Goal: Transaction & Acquisition: Purchase product/service

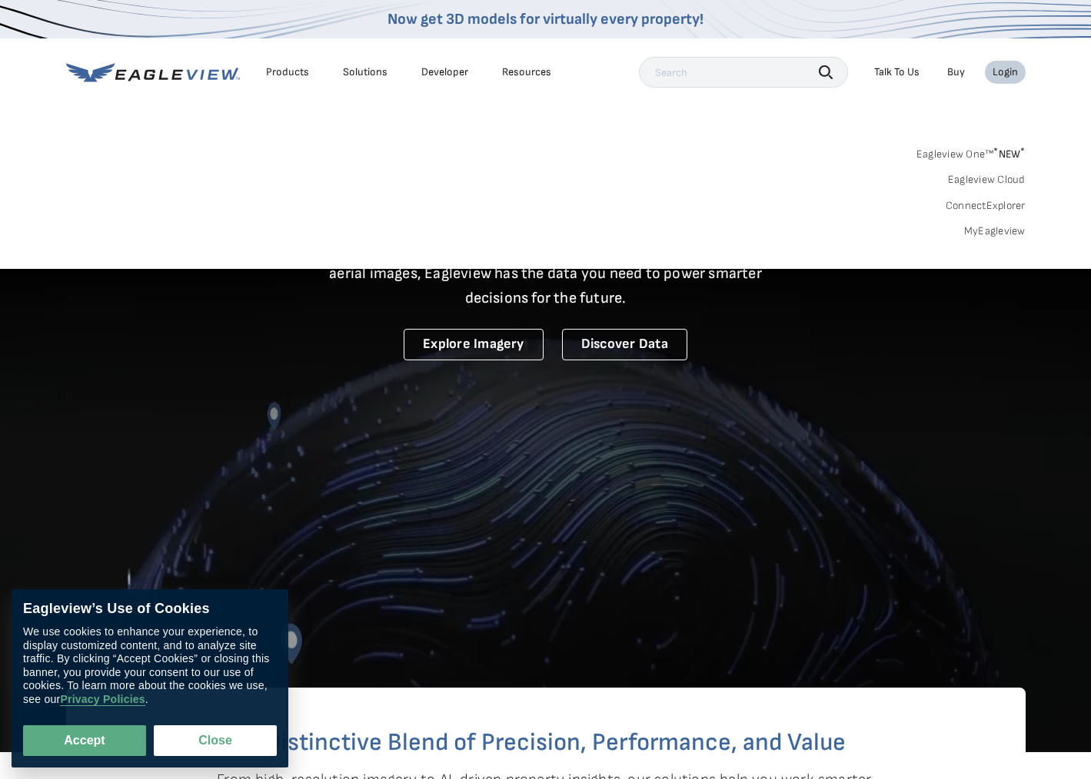
click at [1002, 77] on div "Login" at bounding box center [1004, 72] width 25 height 14
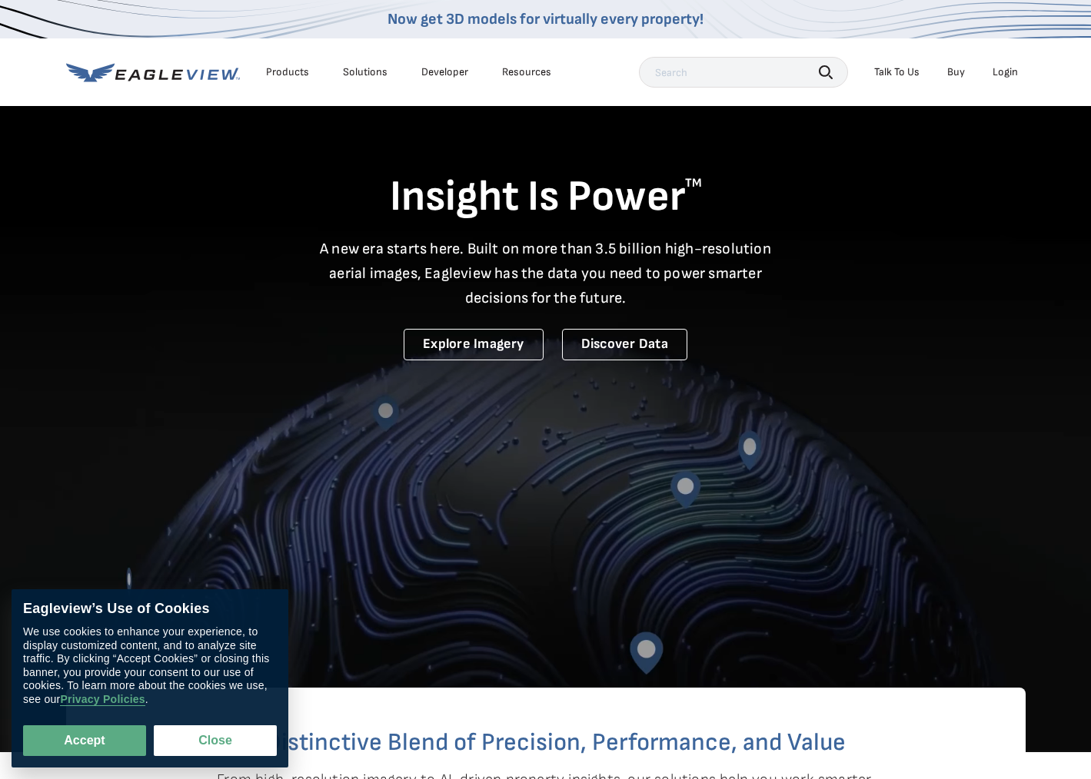
click at [1004, 71] on div "Login" at bounding box center [1004, 72] width 25 height 14
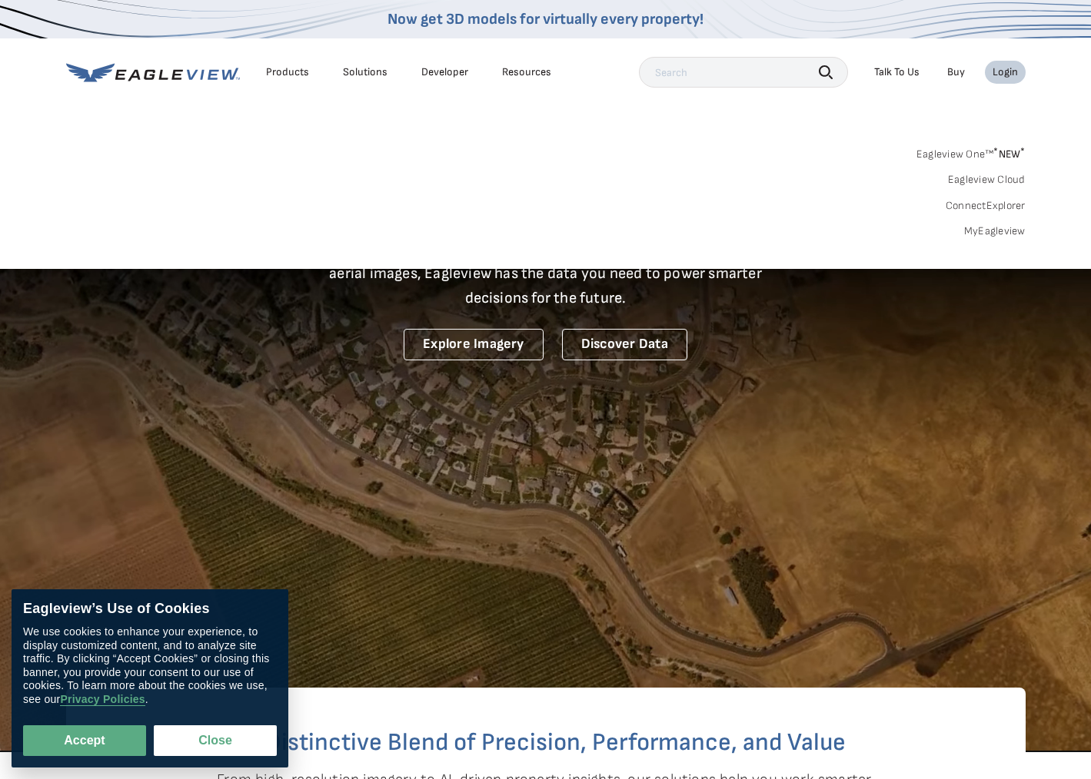
click at [998, 233] on link "MyEagleview" at bounding box center [994, 231] width 61 height 14
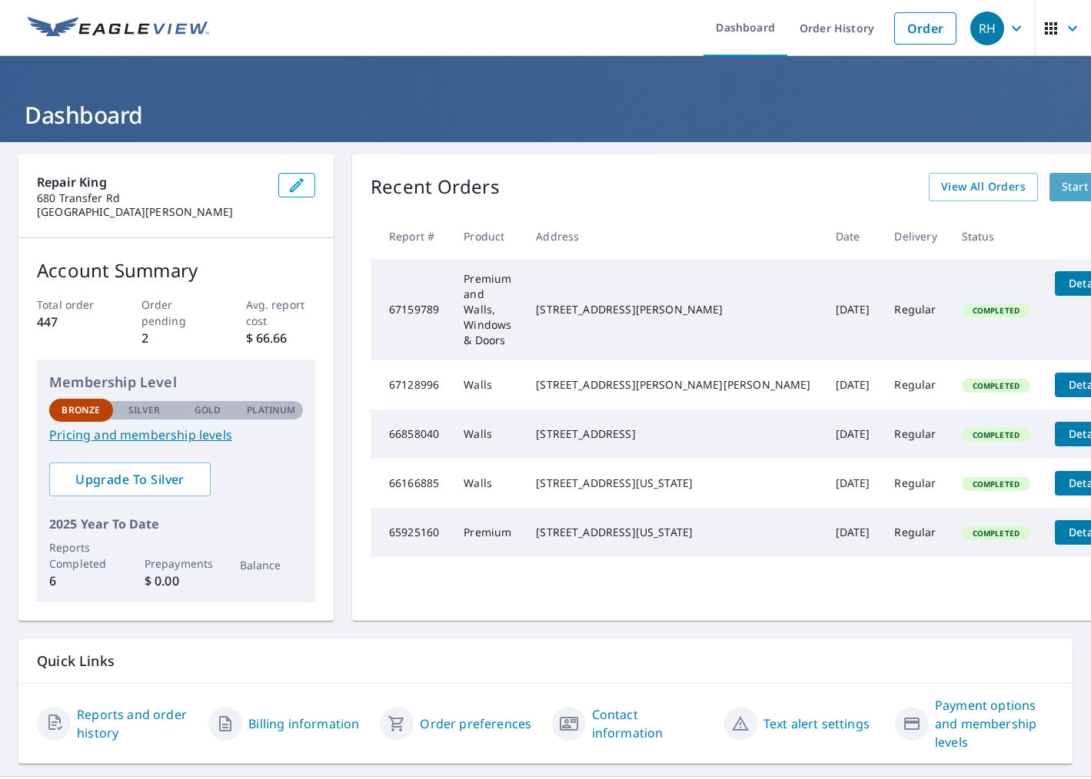
click at [1062, 191] on span "Start New Order" at bounding box center [1106, 187] width 89 height 19
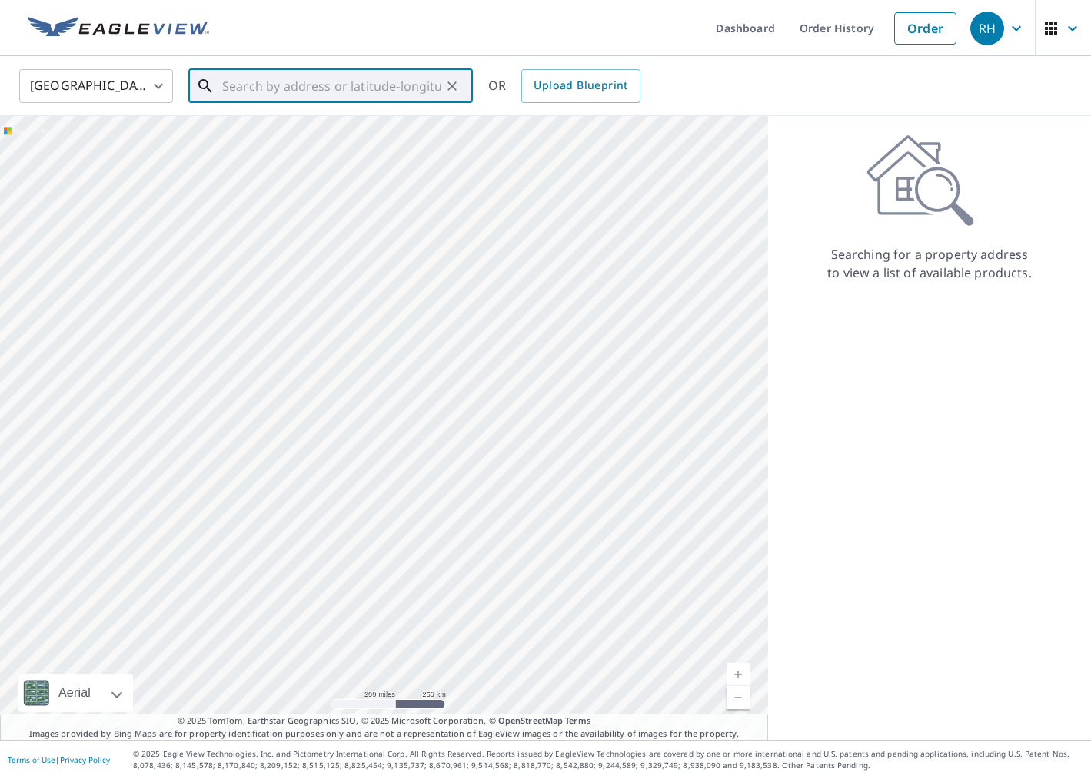
click at [319, 89] on input "text" at bounding box center [331, 86] width 219 height 43
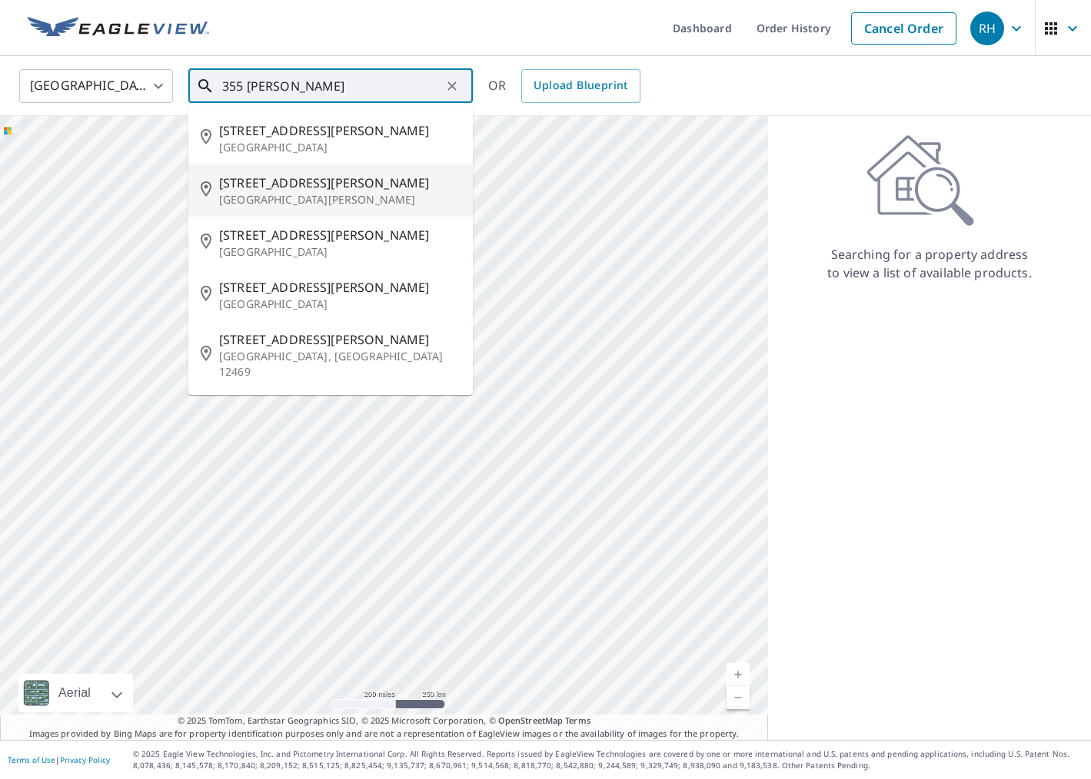
click at [320, 188] on span "[STREET_ADDRESS][PERSON_NAME]" at bounding box center [339, 183] width 241 height 18
type input "[STREET_ADDRESS][PERSON_NAME][PERSON_NAME]"
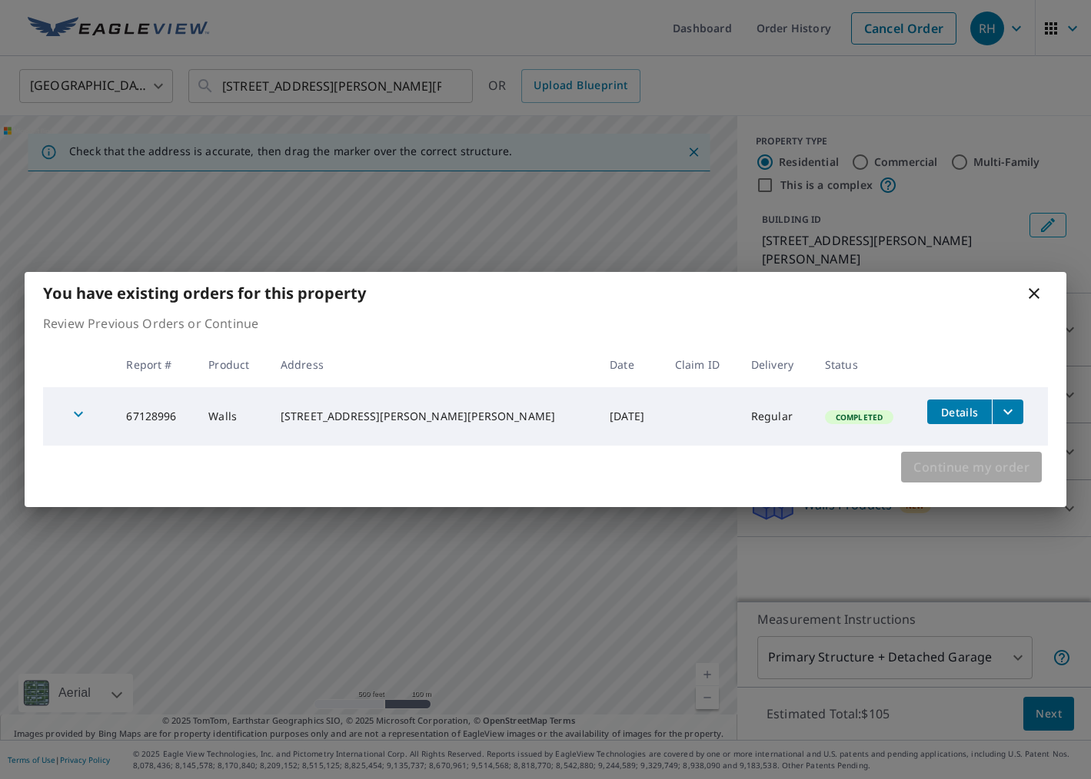
click at [988, 470] on span "Continue my order" at bounding box center [971, 468] width 116 height 22
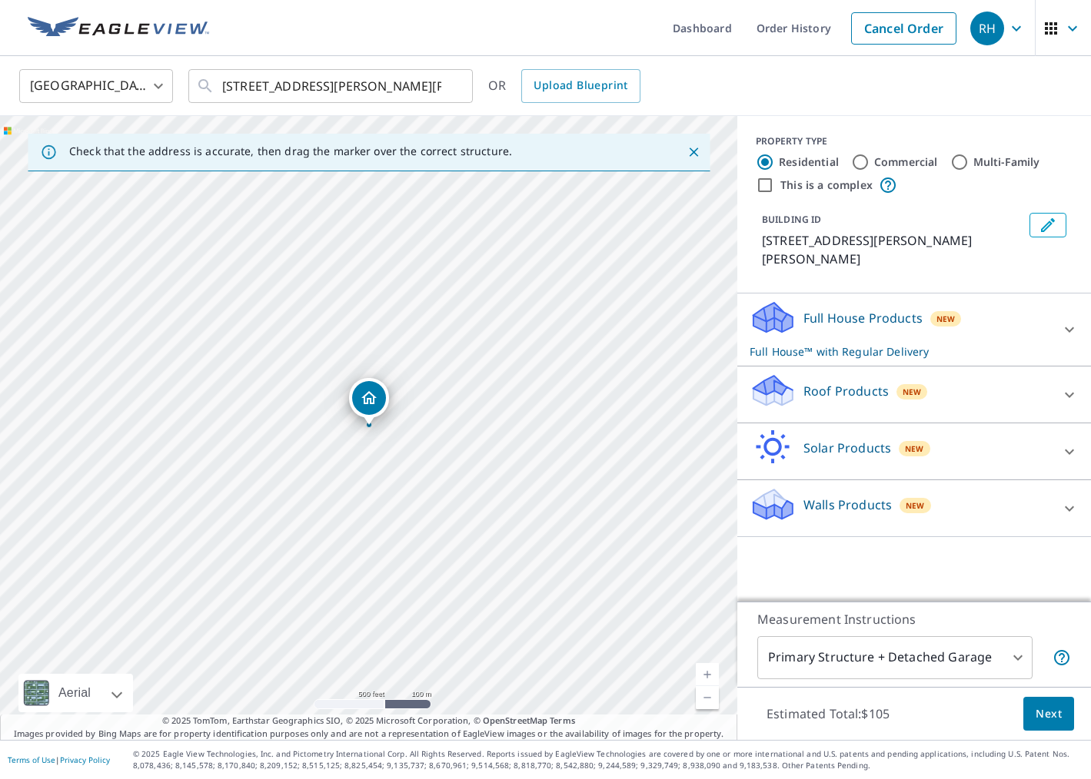
click at [1052, 500] on div "Walls Products New" at bounding box center [913, 509] width 329 height 44
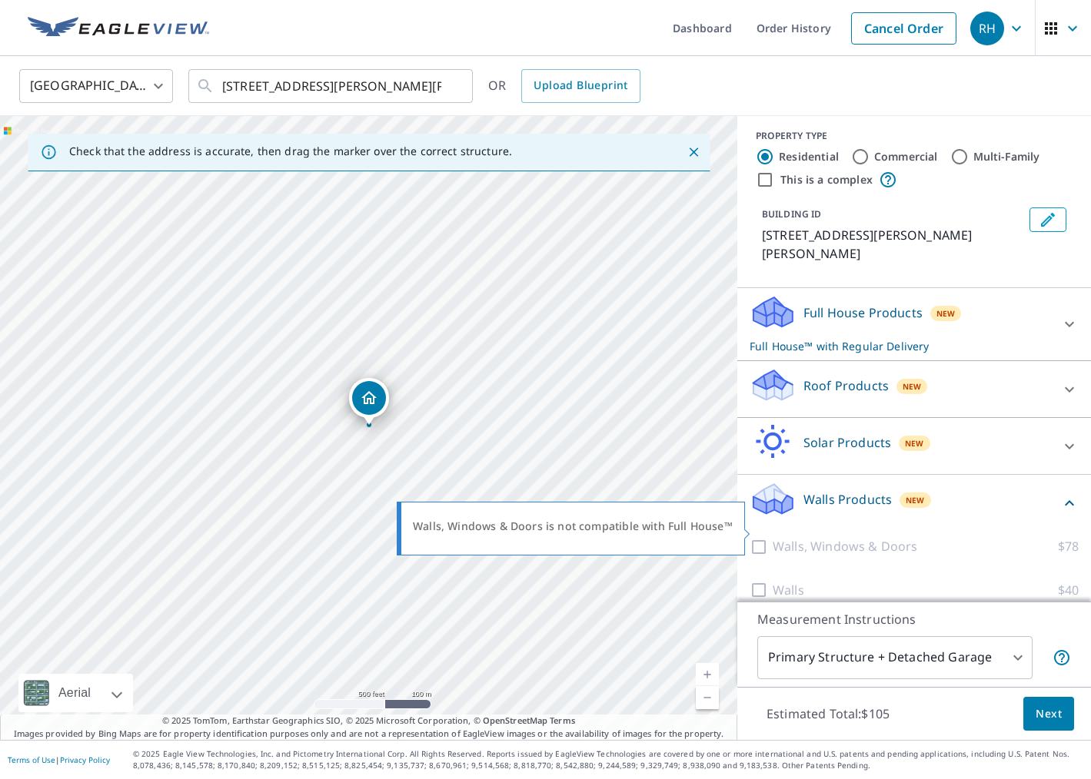
click at [762, 537] on div at bounding box center [760, 546] width 23 height 19
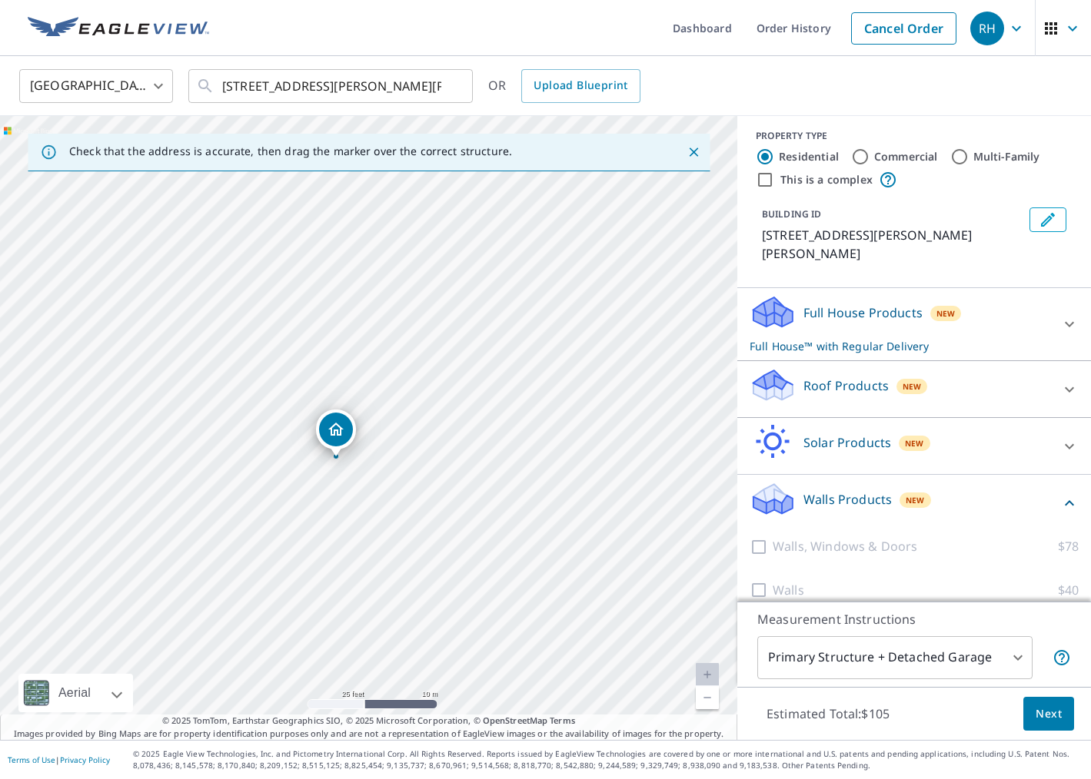
drag, startPoint x: 649, startPoint y: 476, endPoint x: 247, endPoint y: 392, distance: 410.7
click at [247, 392] on div "[STREET_ADDRESS][PERSON_NAME][PERSON_NAME]" at bounding box center [368, 428] width 737 height 624
click at [789, 382] on icon at bounding box center [772, 391] width 39 height 18
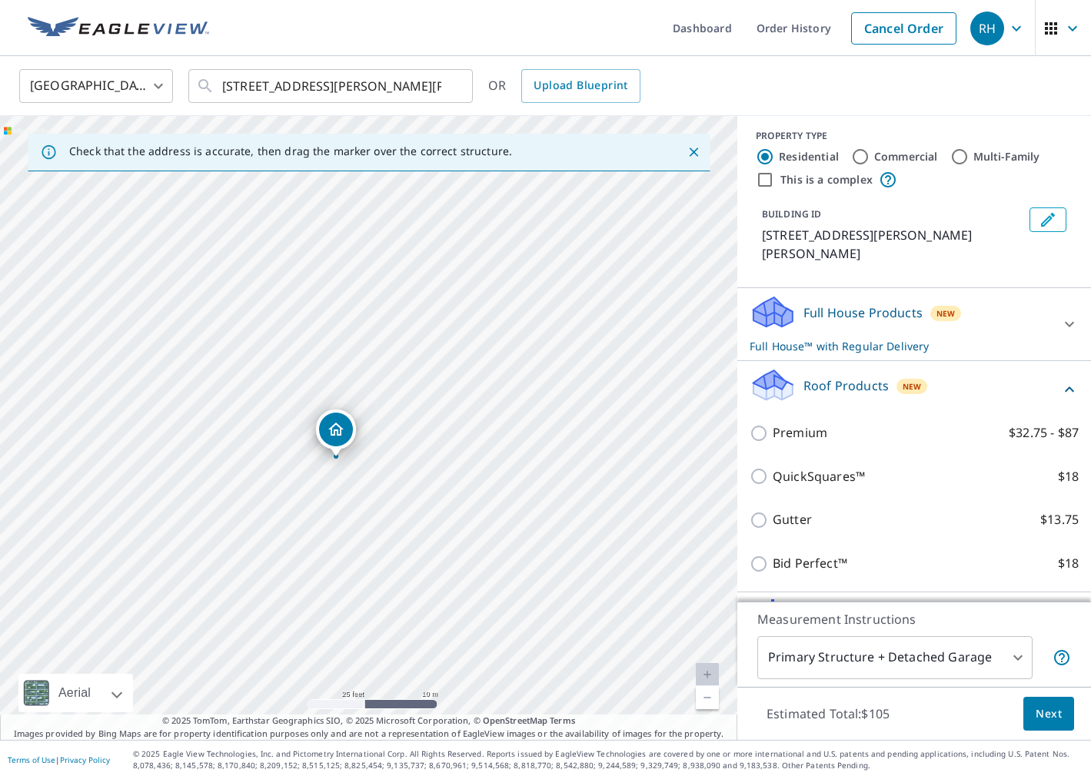
click at [799, 369] on div "Roof Products New" at bounding box center [904, 389] width 311 height 44
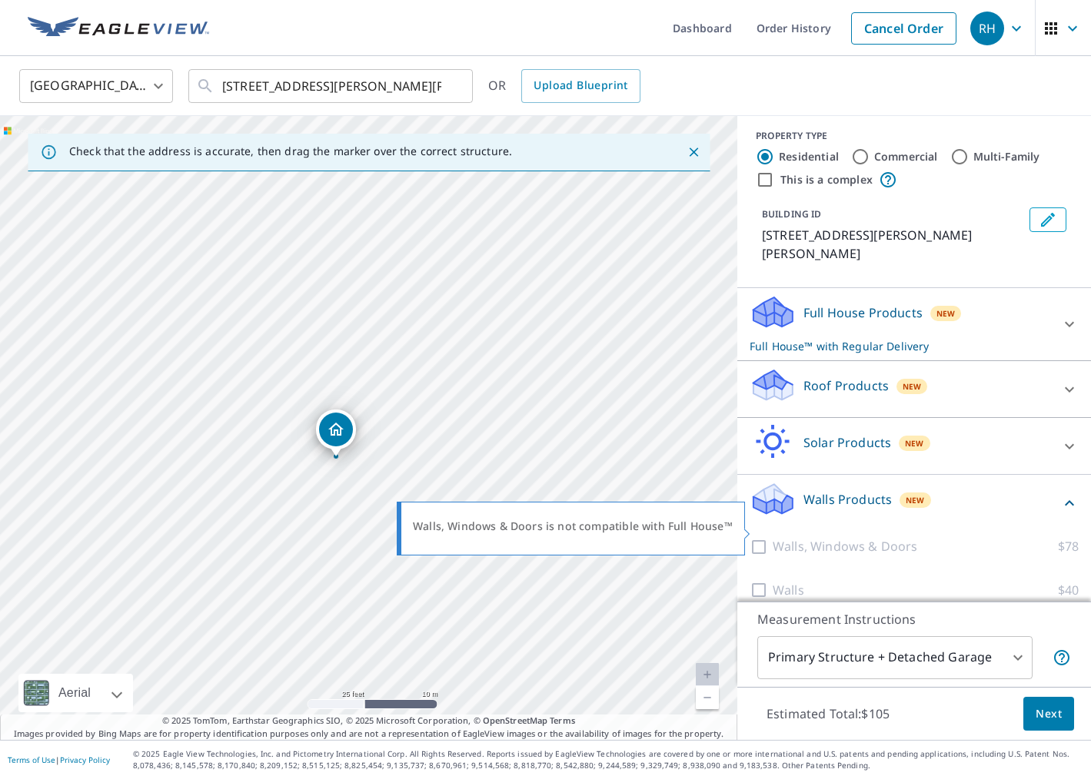
click at [760, 537] on div at bounding box center [760, 546] width 23 height 19
click at [759, 537] on div at bounding box center [760, 546] width 23 height 19
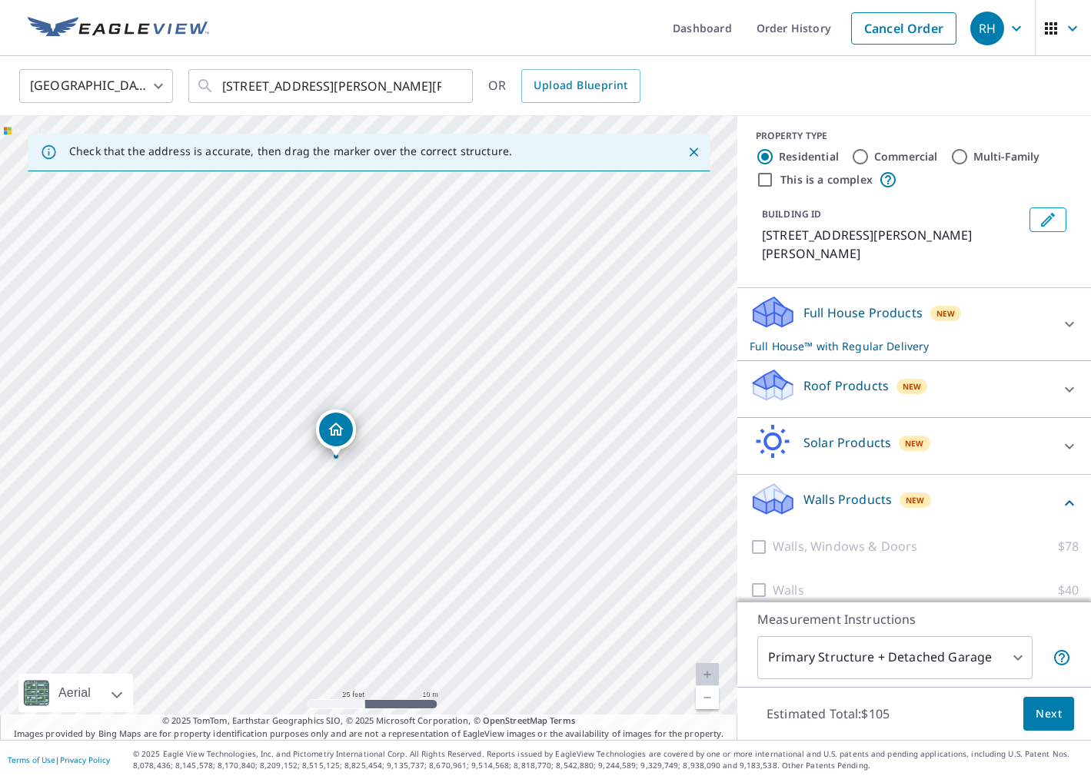
scroll to position [3, 0]
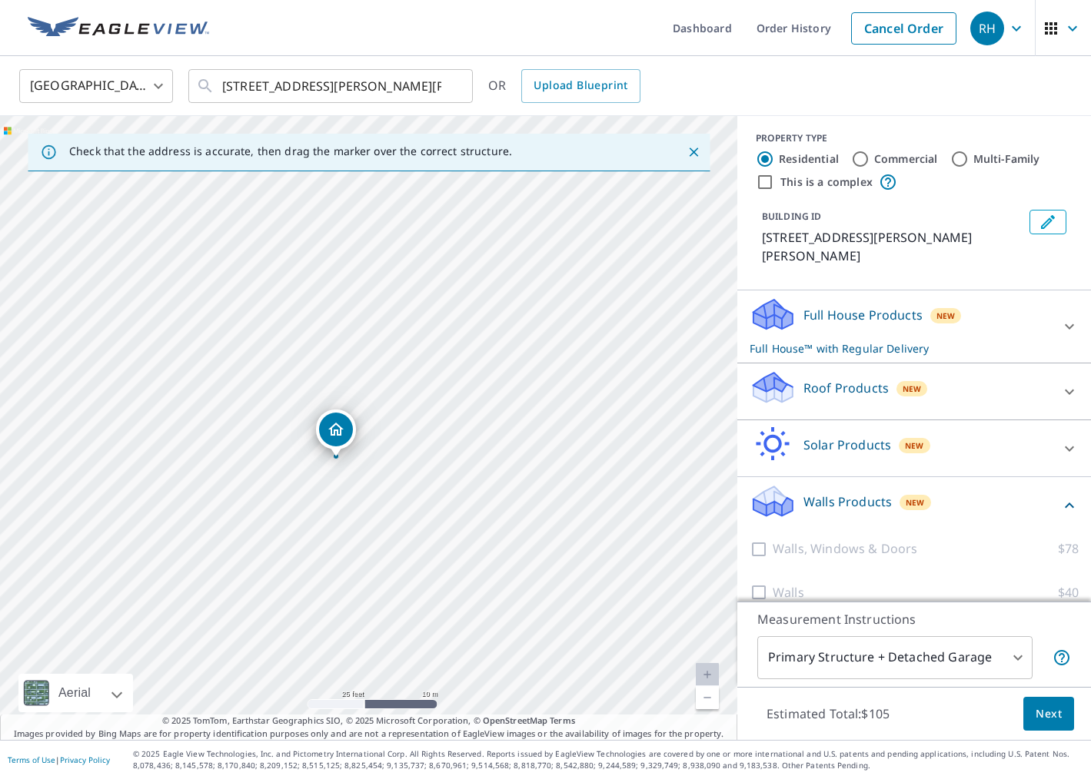
click at [1034, 305] on div "Full House Products New Full House™ with Regular Delivery" at bounding box center [899, 327] width 301 height 60
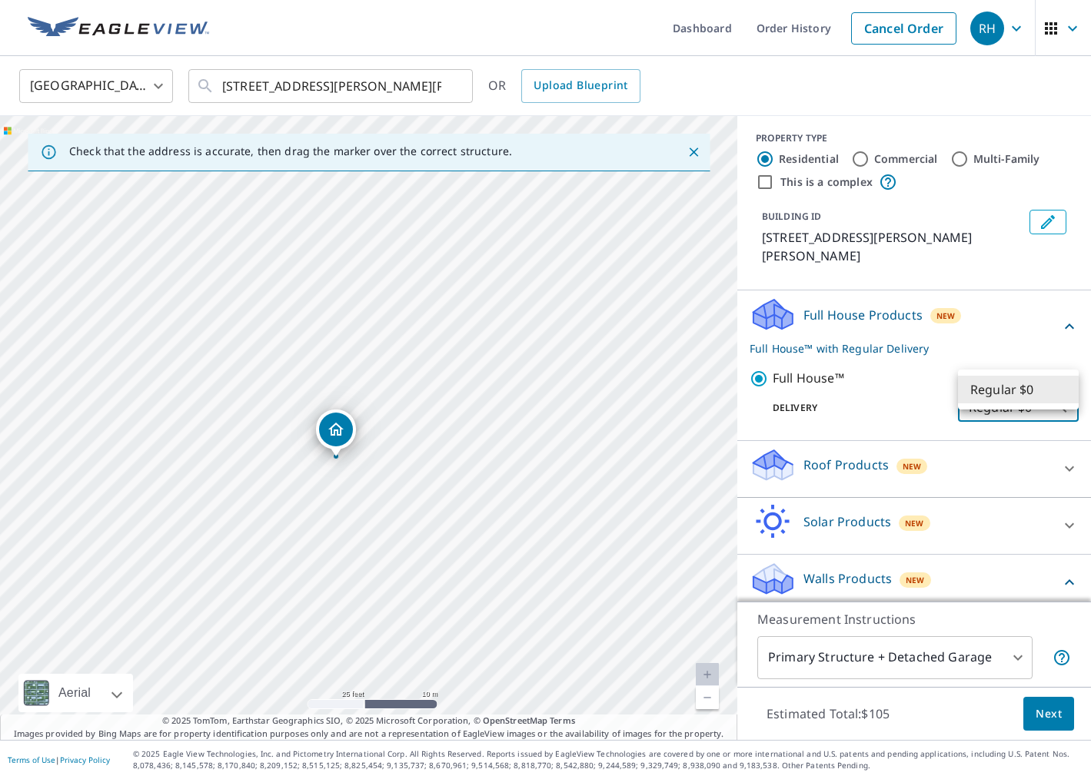
click at [1007, 391] on body "RH RH Dashboard Order History Cancel Order RH [GEOGRAPHIC_DATA] [GEOGRAPHIC_DAT…" at bounding box center [545, 389] width 1091 height 779
click at [945, 394] on div at bounding box center [545, 389] width 1091 height 779
click at [1028, 393] on body "RH RH Dashboard Order History Cancel Order RH [GEOGRAPHIC_DATA] [GEOGRAPHIC_DAT…" at bounding box center [545, 389] width 1091 height 779
click at [936, 386] on div at bounding box center [545, 389] width 1091 height 779
click at [1072, 317] on icon at bounding box center [1069, 326] width 18 height 18
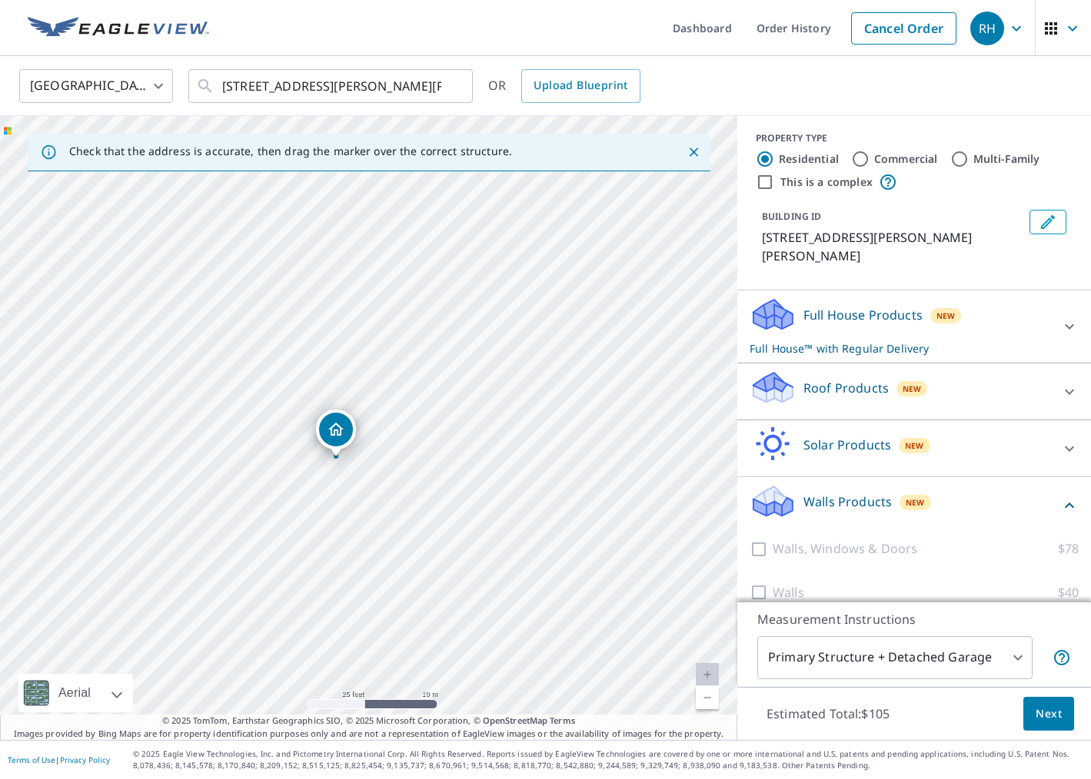
click at [1072, 317] on icon at bounding box center [1069, 326] width 18 height 18
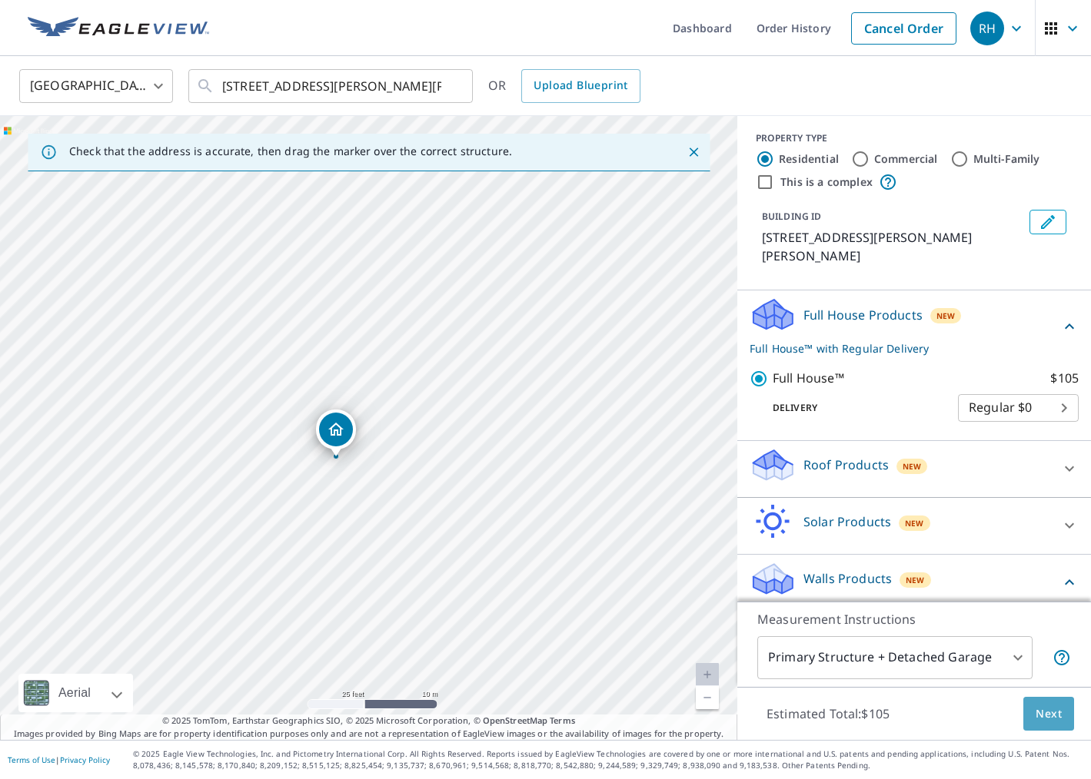
click at [1053, 713] on span "Next" at bounding box center [1048, 714] width 26 height 19
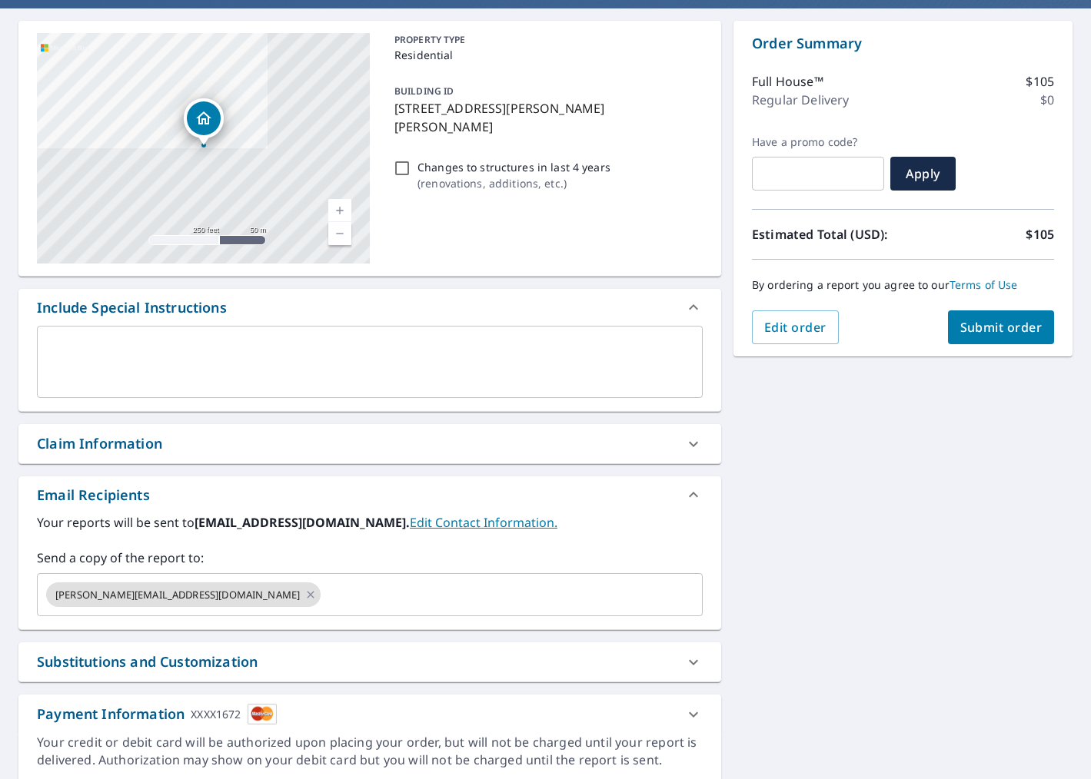
scroll to position [188, 0]
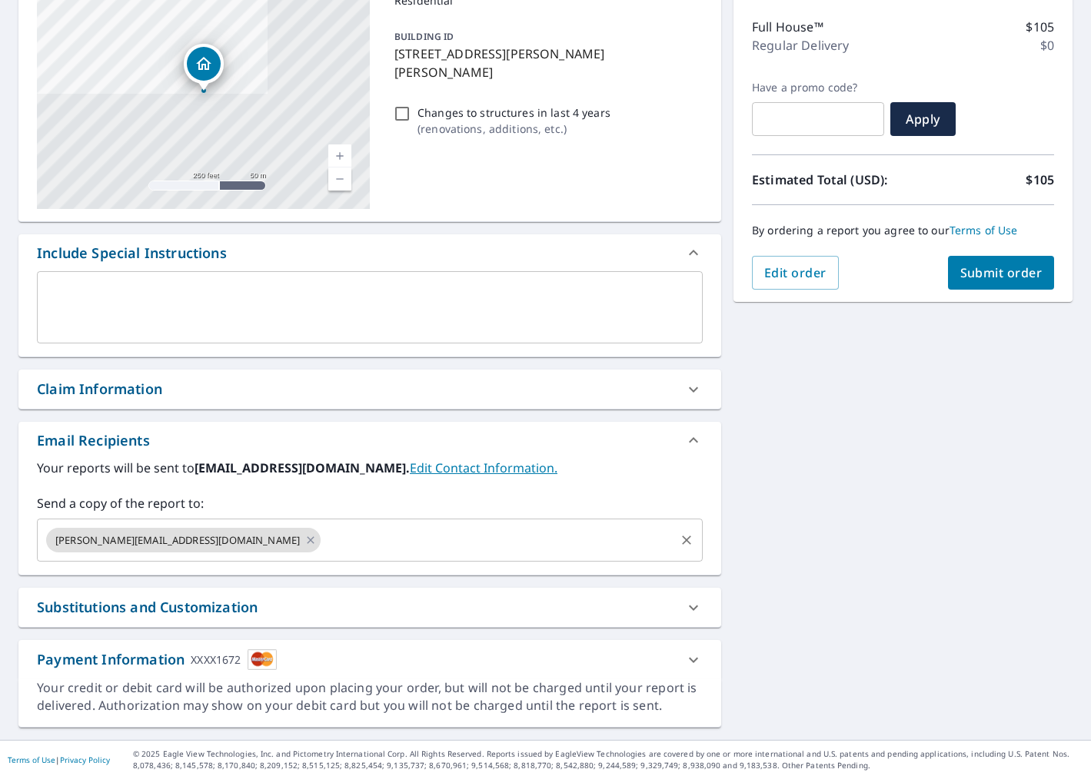
click at [323, 534] on input "text" at bounding box center [498, 540] width 350 height 29
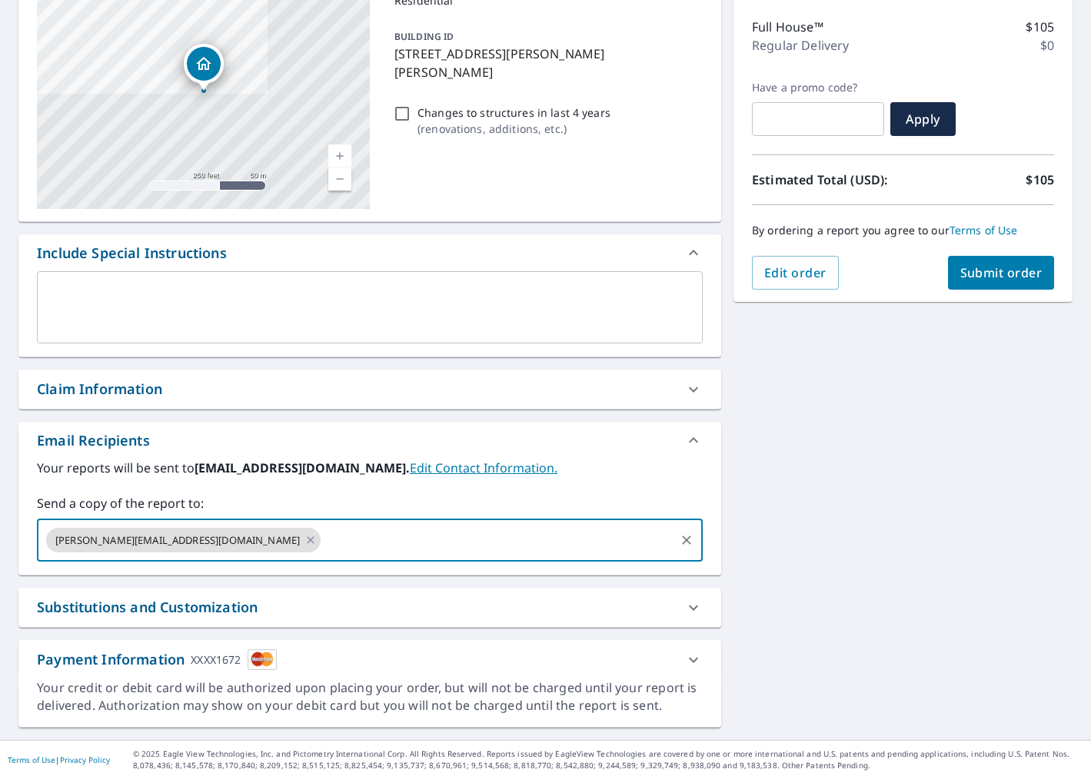
click at [692, 606] on icon at bounding box center [693, 608] width 18 height 18
checkbox input "true"
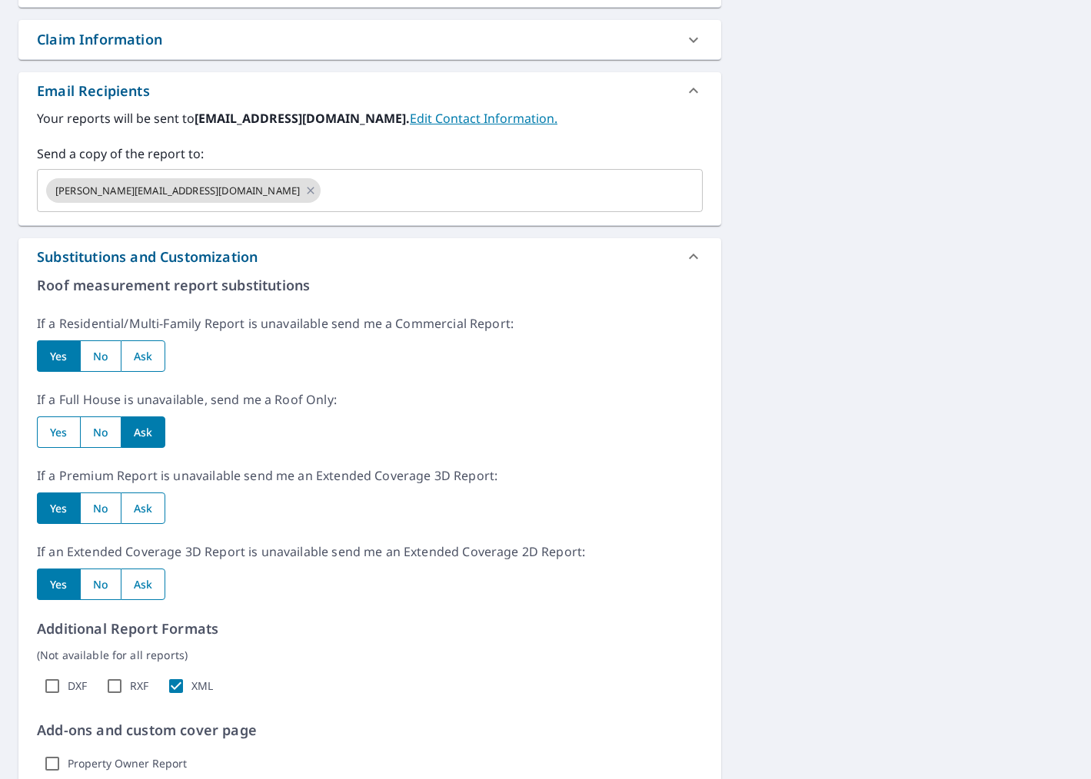
scroll to position [544, 0]
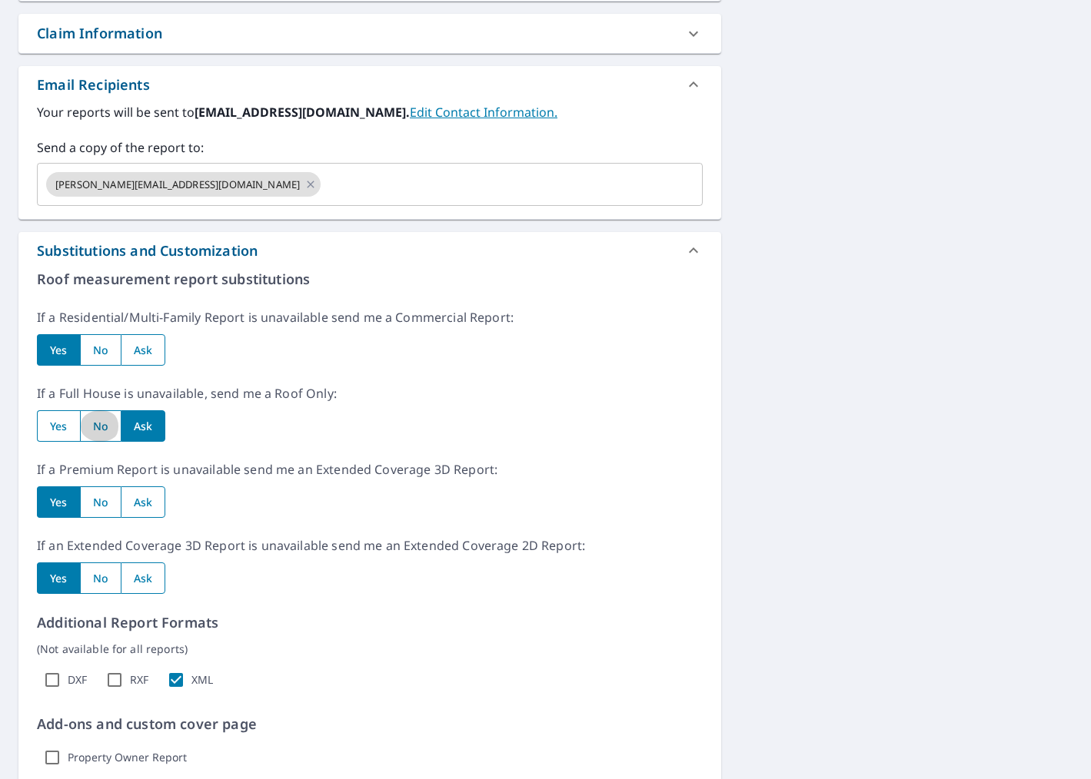
click at [99, 430] on input "radio" at bounding box center [100, 426] width 41 height 32
radio input "true"
checkbox input "true"
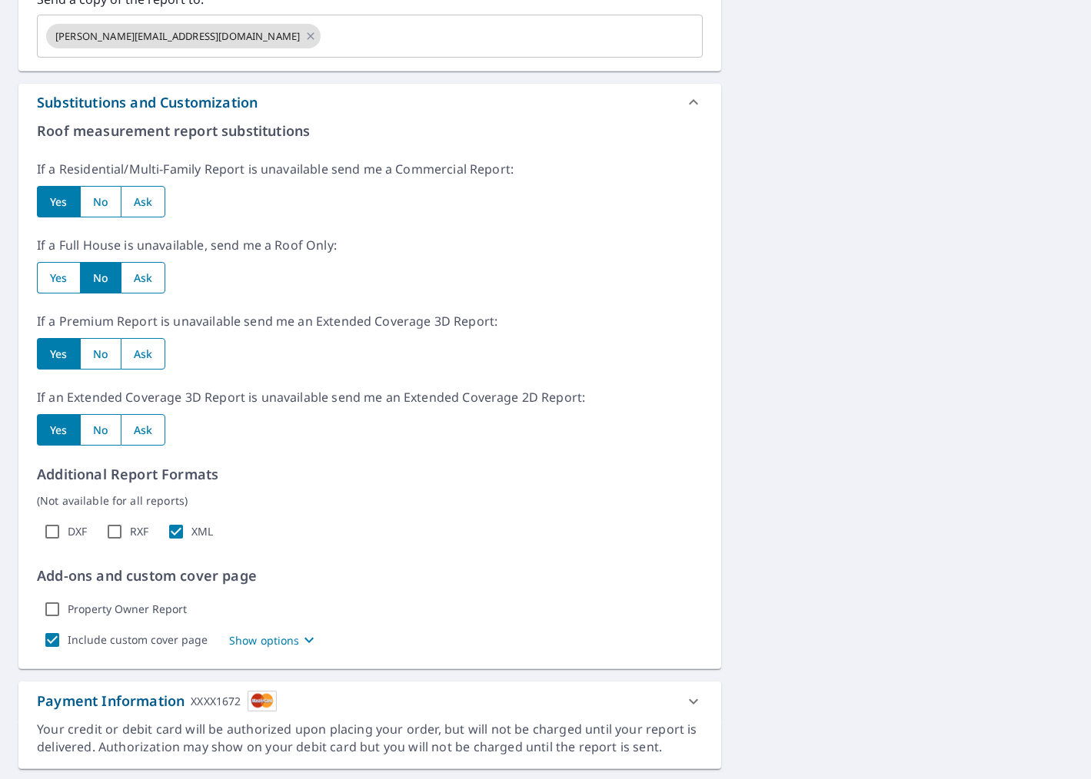
scroll to position [734, 0]
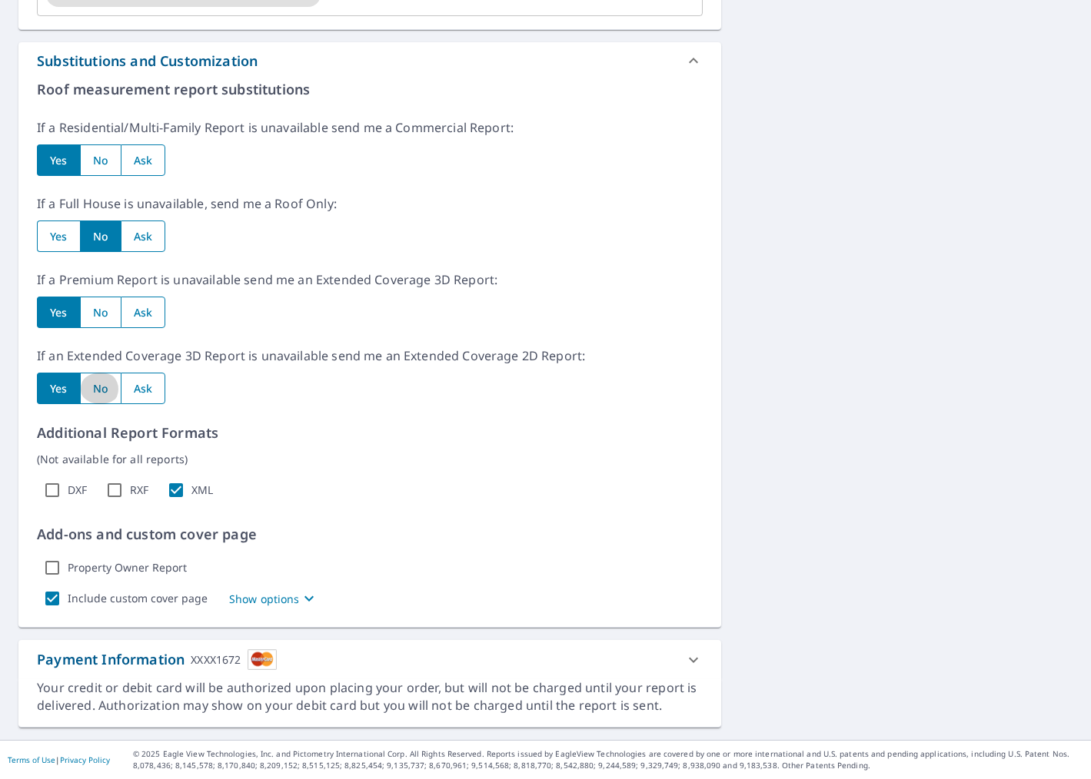
click at [105, 394] on input "radio" at bounding box center [100, 389] width 41 height 32
radio input "true"
checkbox input "true"
click at [83, 566] on label "Property Owner Report" at bounding box center [127, 568] width 119 height 14
click at [68, 566] on input "Property Owner Report" at bounding box center [52, 568] width 31 height 31
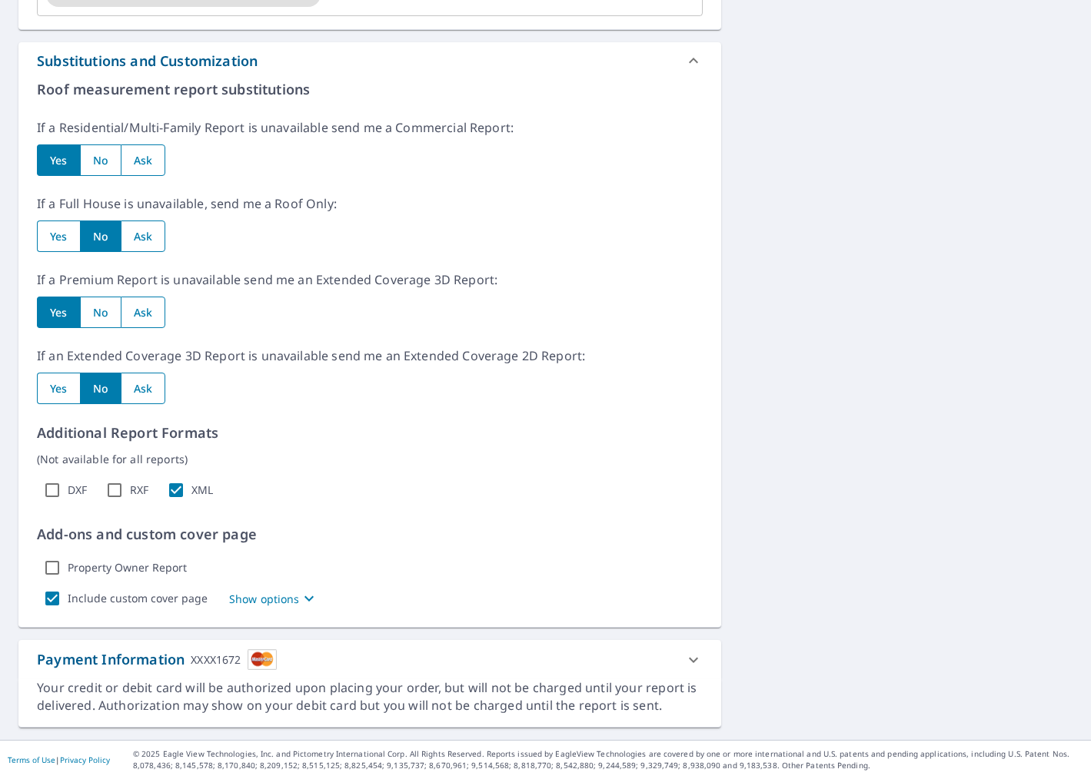
checkbox input "true"
click at [269, 597] on p "Show options" at bounding box center [264, 599] width 71 height 16
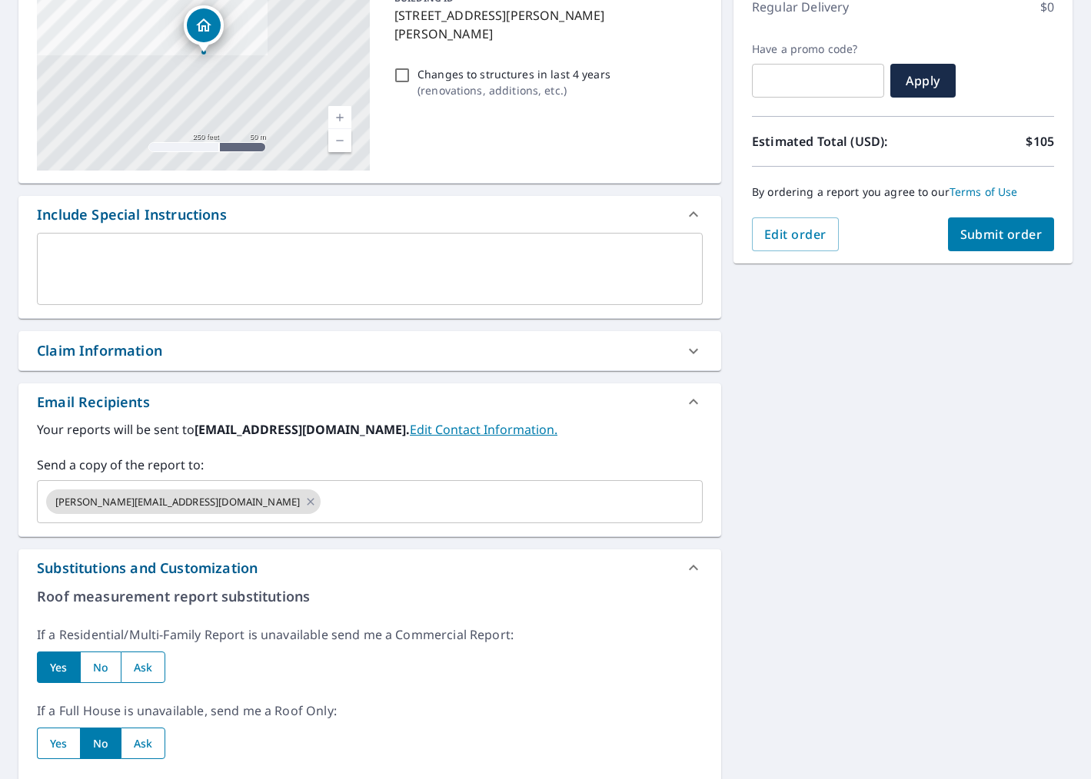
scroll to position [0, 0]
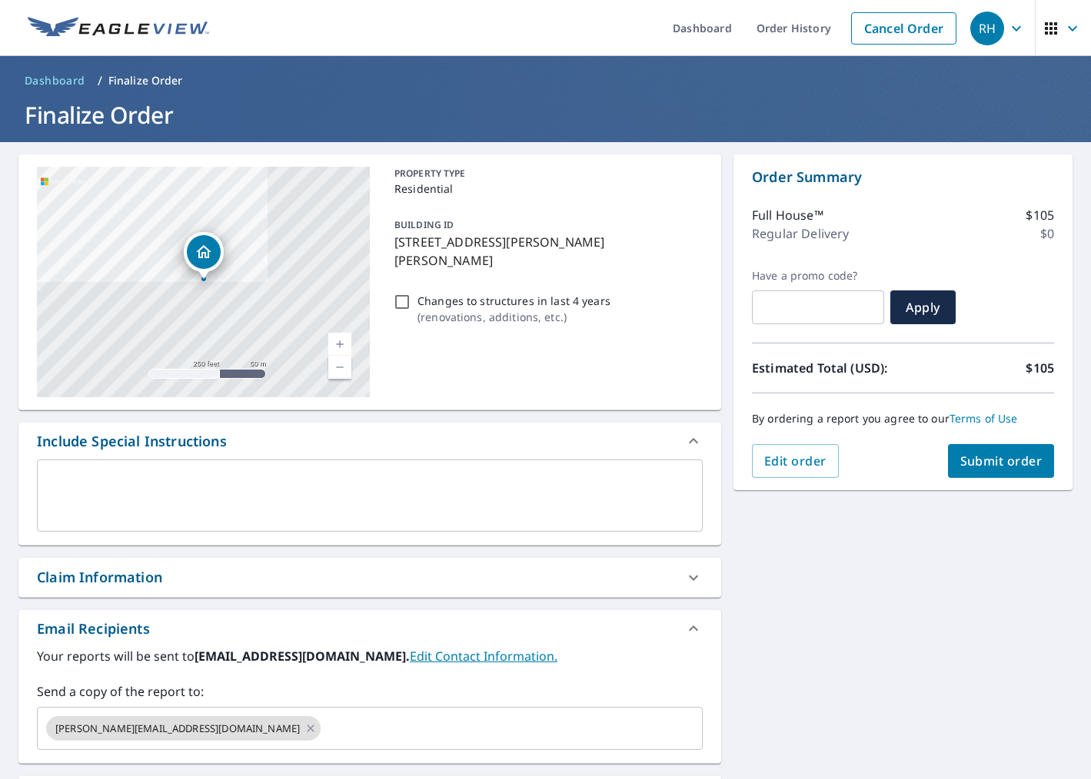
click at [994, 464] on span "Submit order" at bounding box center [1001, 461] width 82 height 17
checkbox input "true"
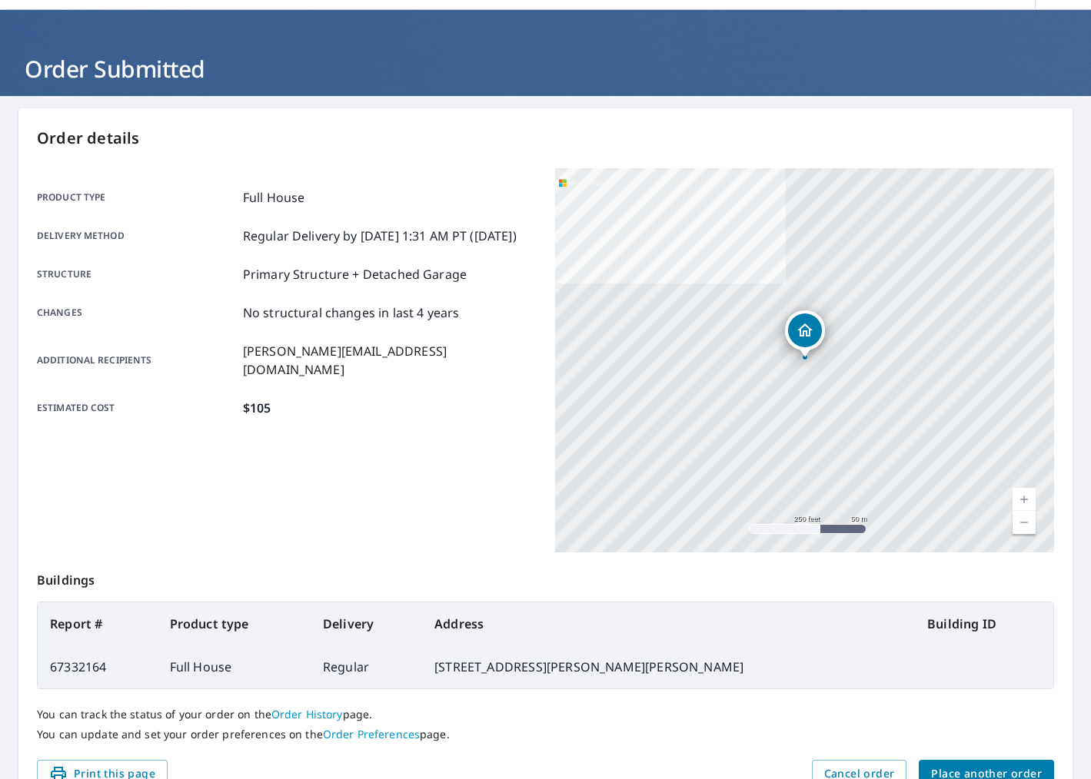
scroll to position [125, 0]
